Goal: Find specific page/section: Find specific page/section

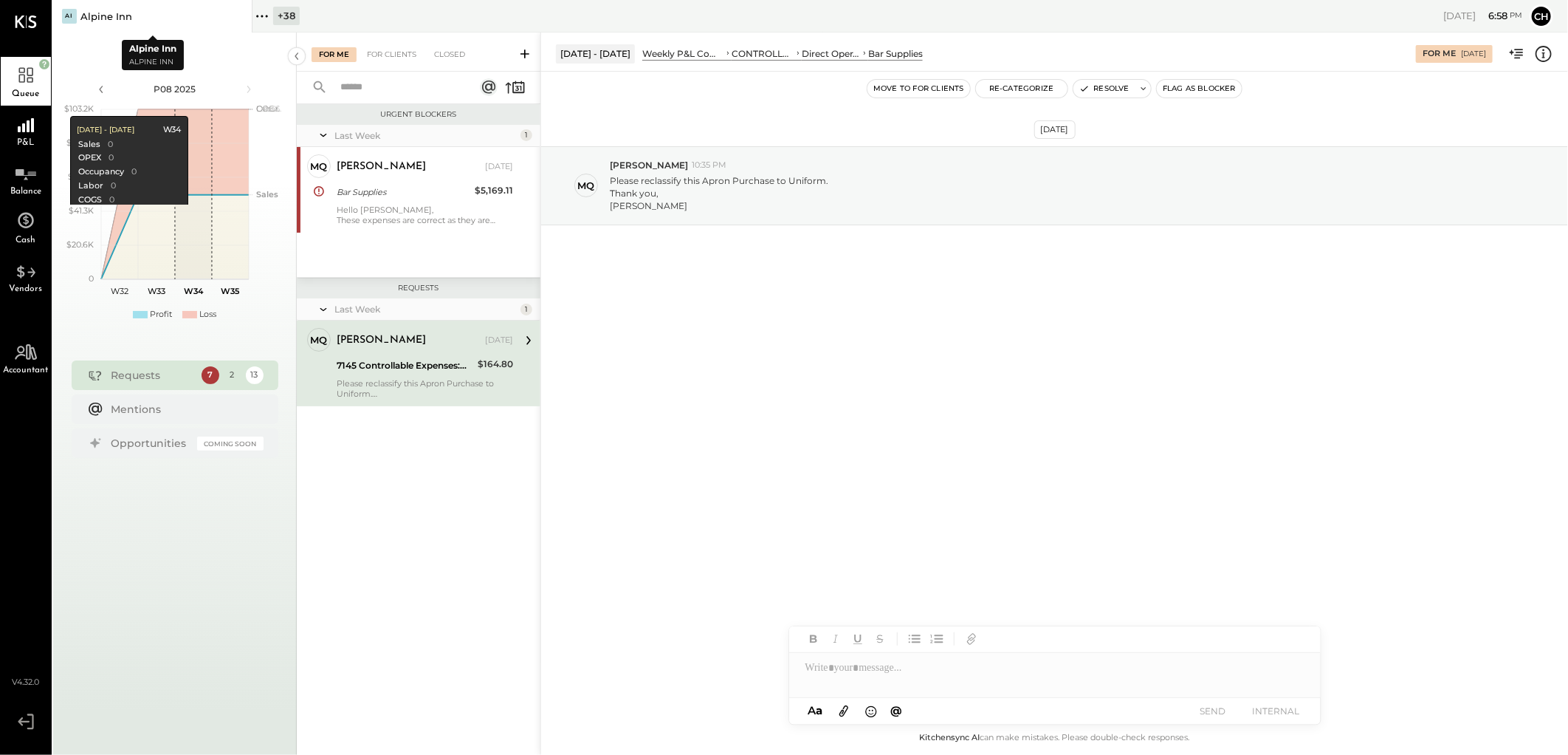
click at [231, 13] on icon at bounding box center [239, 16] width 19 height 18
click at [74, 12] on div "+ 39" at bounding box center [87, 15] width 27 height 19
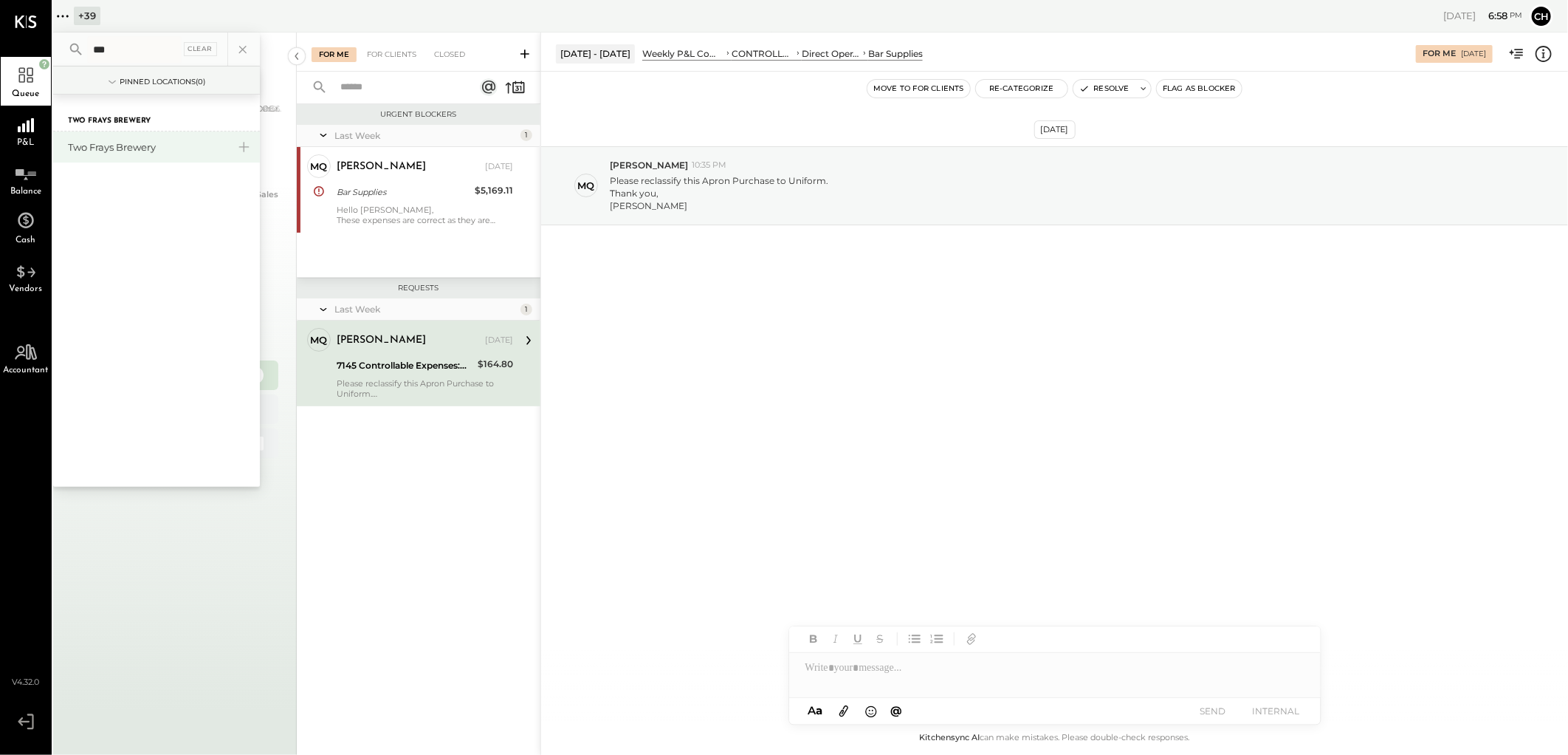
type input "***"
click at [120, 141] on div "Two Frays Brewery" at bounding box center [148, 147] width 159 height 14
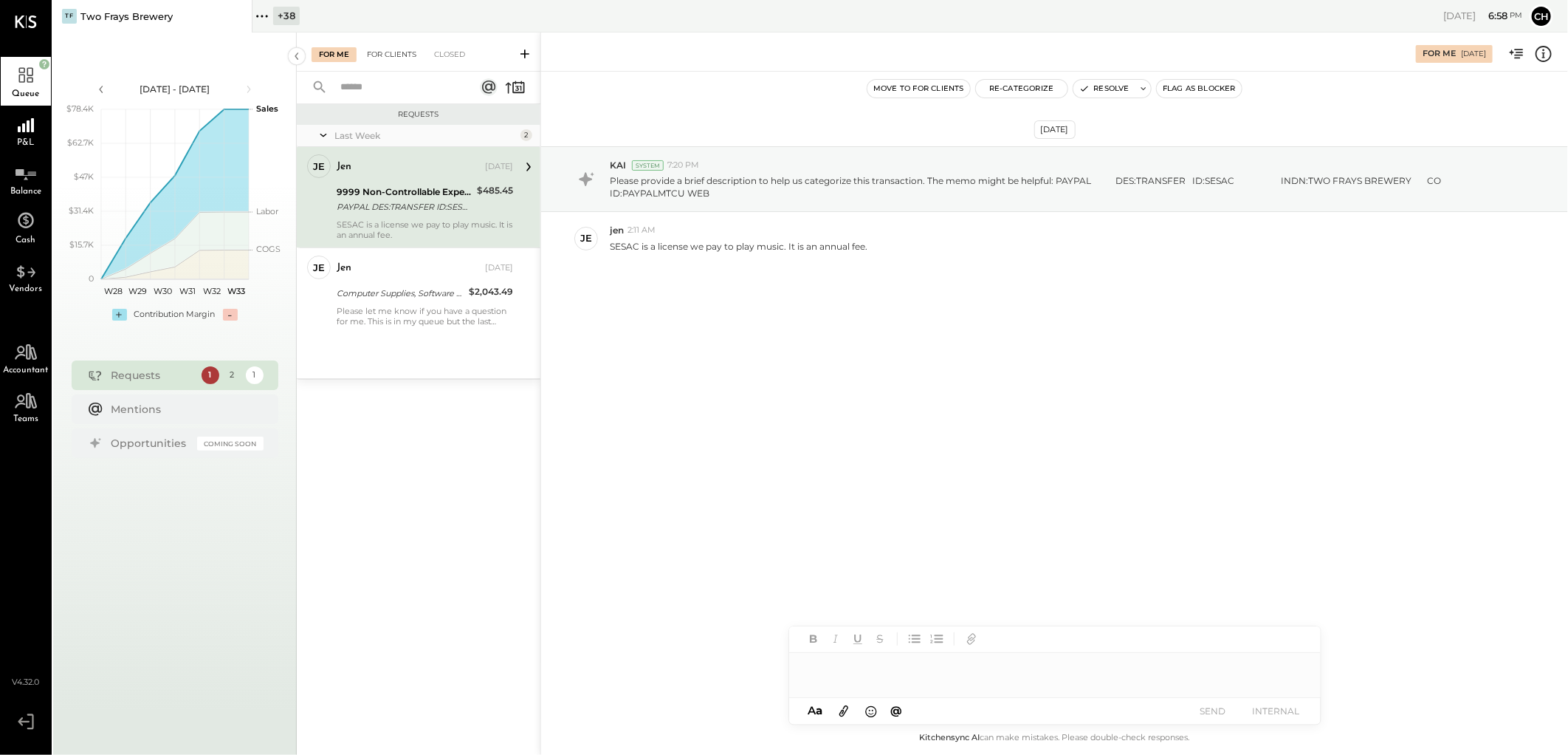
click at [387, 50] on div "For Clients" at bounding box center [392, 54] width 64 height 15
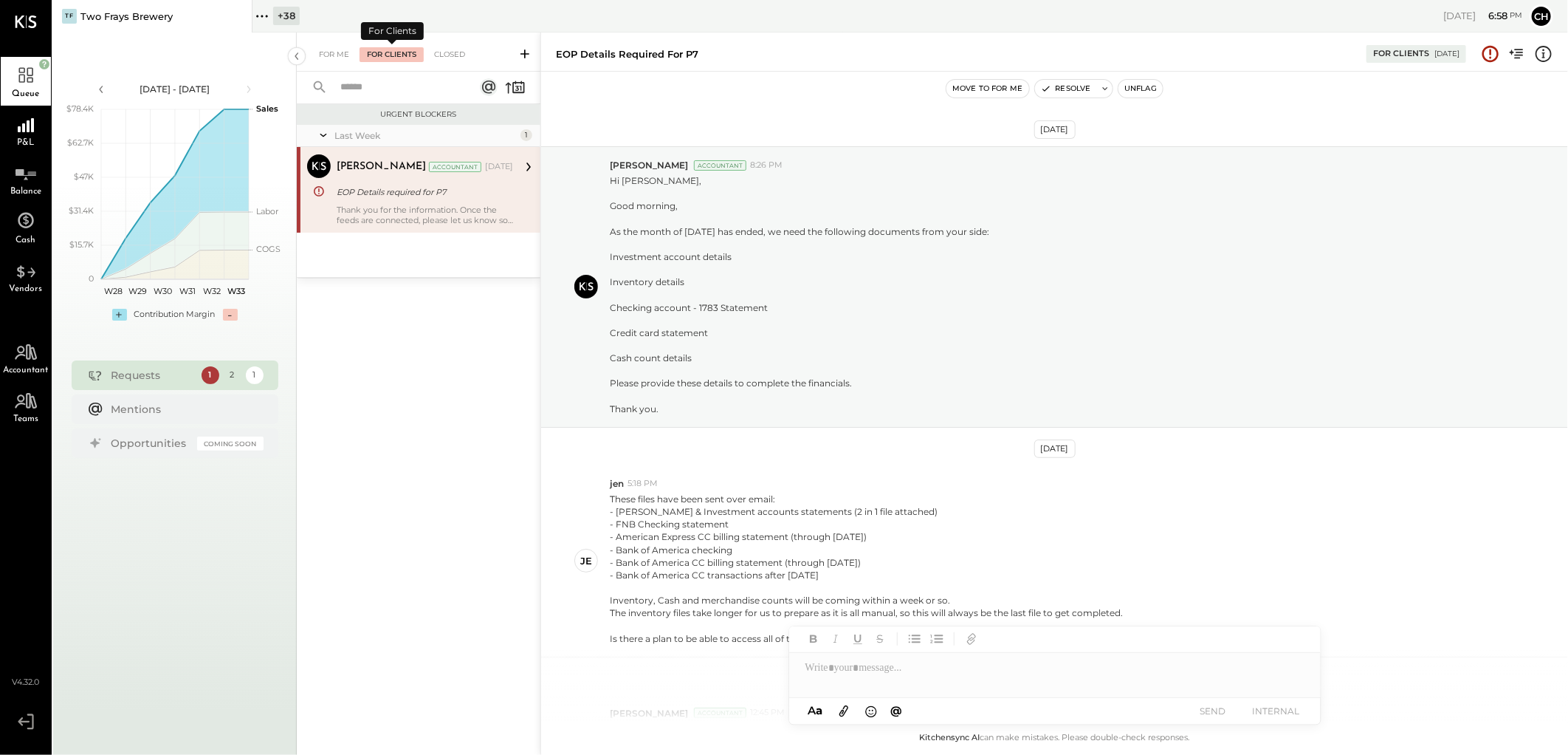
scroll to position [622, 0]
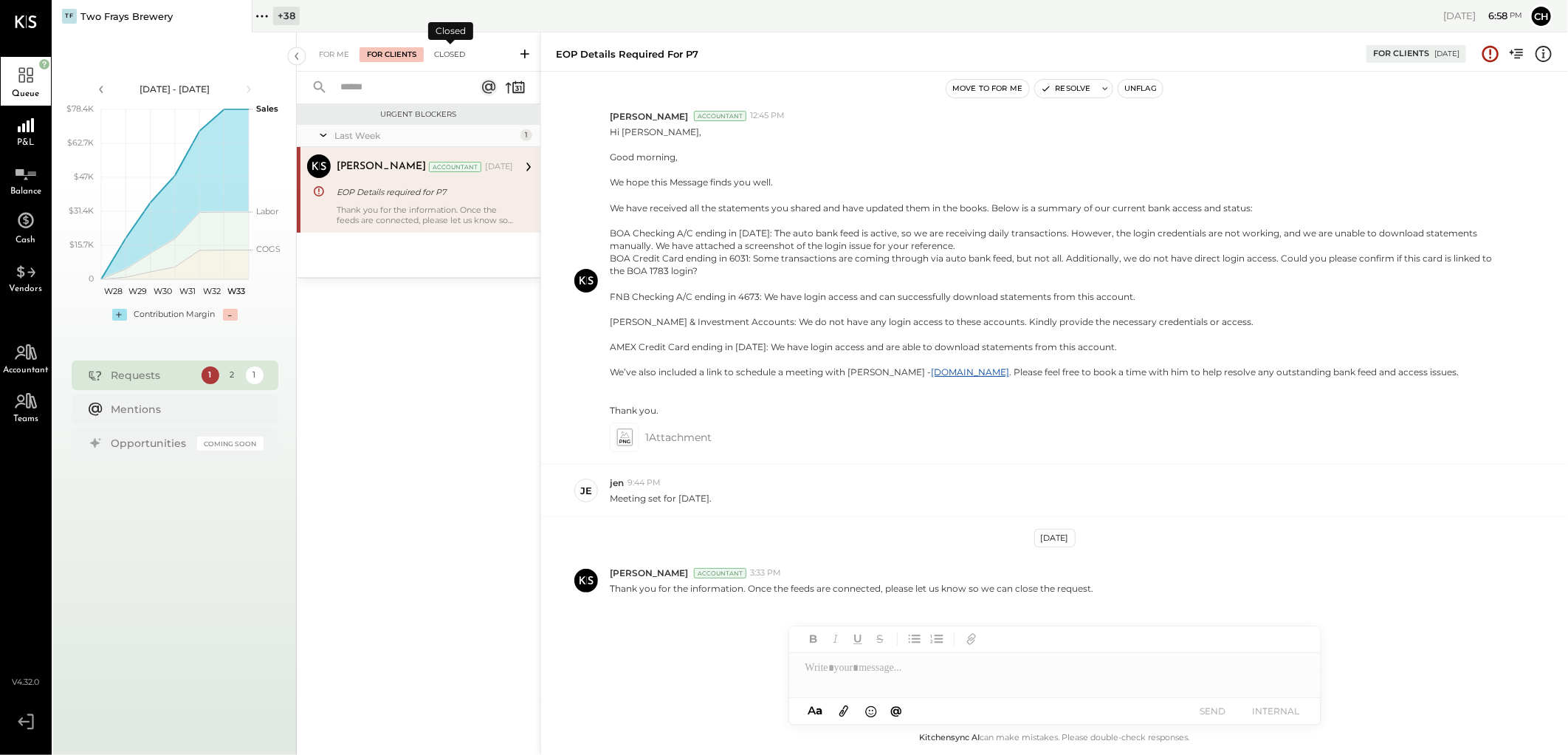
click at [458, 54] on div "Closed" at bounding box center [449, 54] width 45 height 15
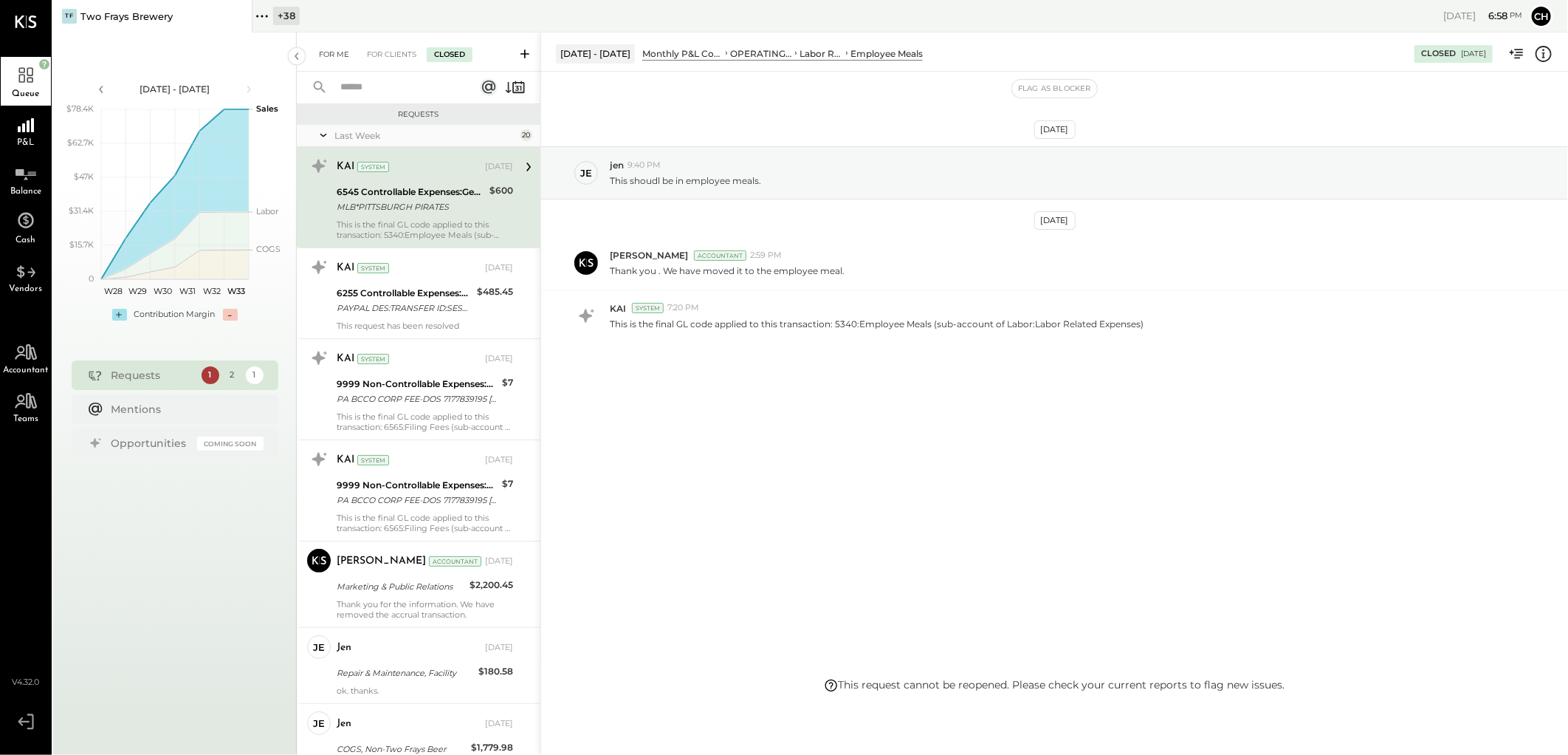
click at [340, 59] on div "For Me" at bounding box center [333, 54] width 45 height 15
